Goal: Go to known website: Go to known website

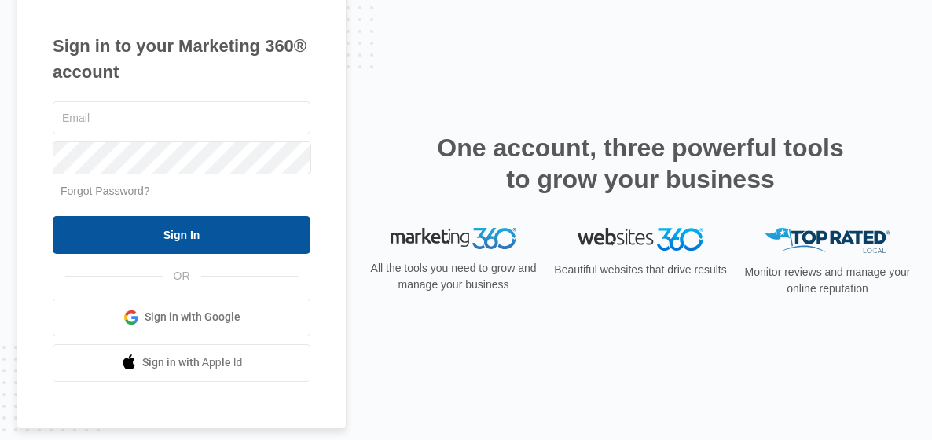
type input "[EMAIL_ADDRESS][DOMAIN_NAME]"
click at [200, 227] on input "Sign In" at bounding box center [182, 235] width 258 height 38
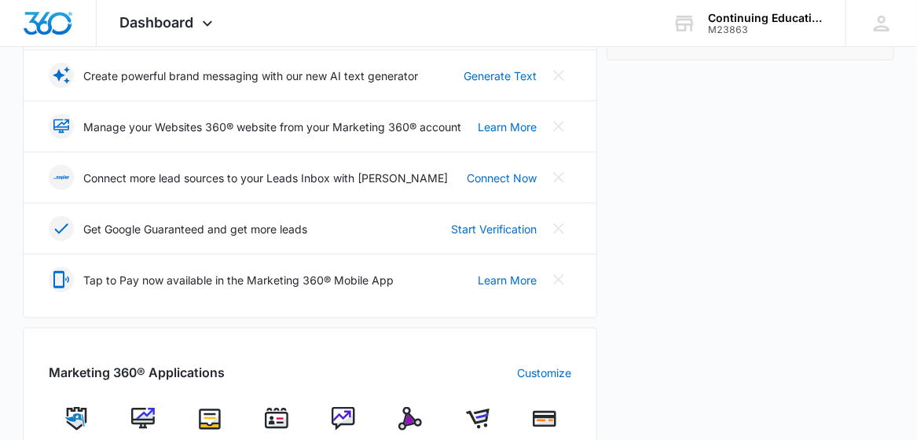
scroll to position [396, 0]
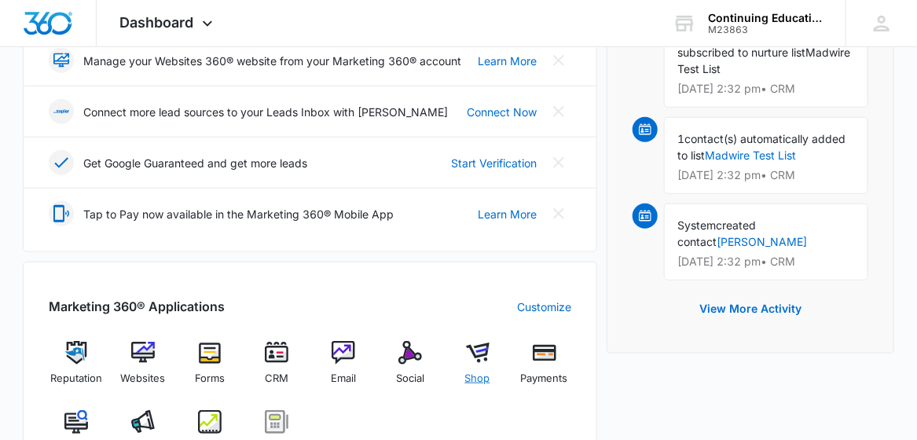
click at [473, 346] on img at bounding box center [478, 353] width 24 height 24
